Goal: Entertainment & Leisure: Consume media (video, audio)

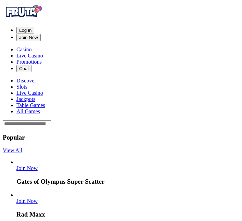
click at [32, 28] on span "Log in" at bounding box center [25, 30] width 12 height 5
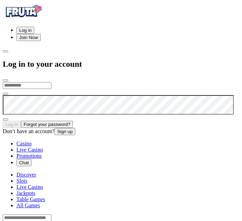
click at [51, 82] on input "email" at bounding box center [27, 85] width 49 height 7
type input "**********"
click at [3, 121] on button "Log In" at bounding box center [12, 124] width 18 height 7
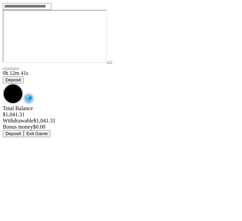
click at [3, 84] on span "chevron-down icon" at bounding box center [3, 84] width 0 height 0
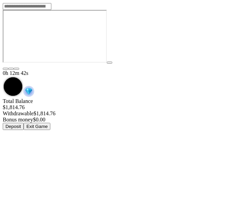
click at [50, 123] on button "Exit Game" at bounding box center [37, 126] width 27 height 7
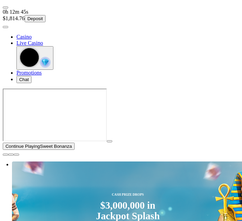
click at [8, 156] on button "button" at bounding box center [5, 155] width 5 height 2
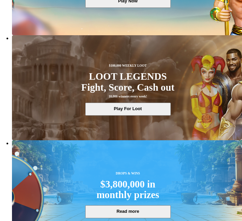
scroll to position [160, 0]
